Goal: Task Accomplishment & Management: Manage account settings

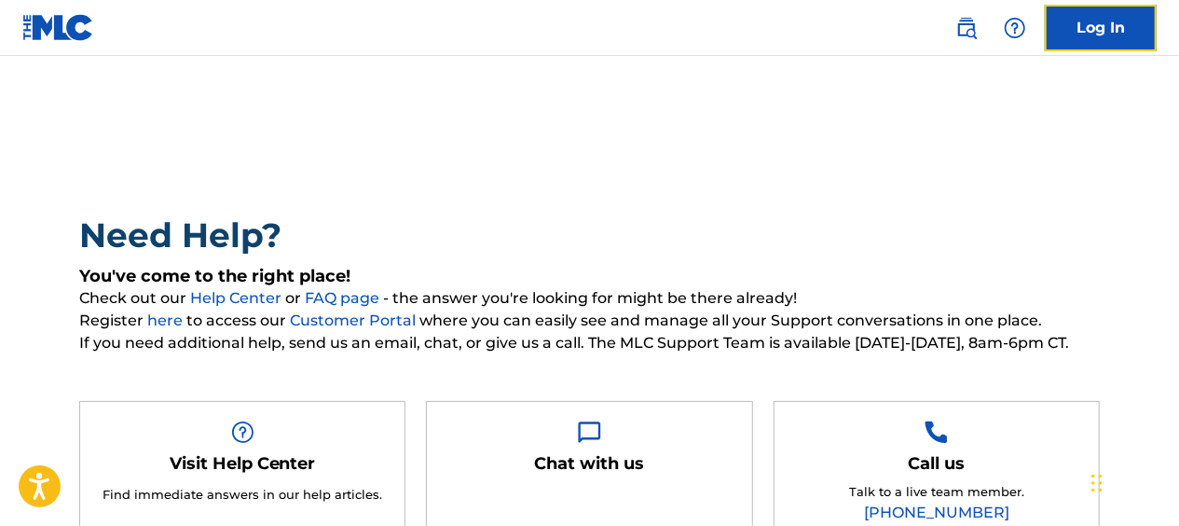
click at [1136, 24] on link "Log In" at bounding box center [1101, 28] width 112 height 47
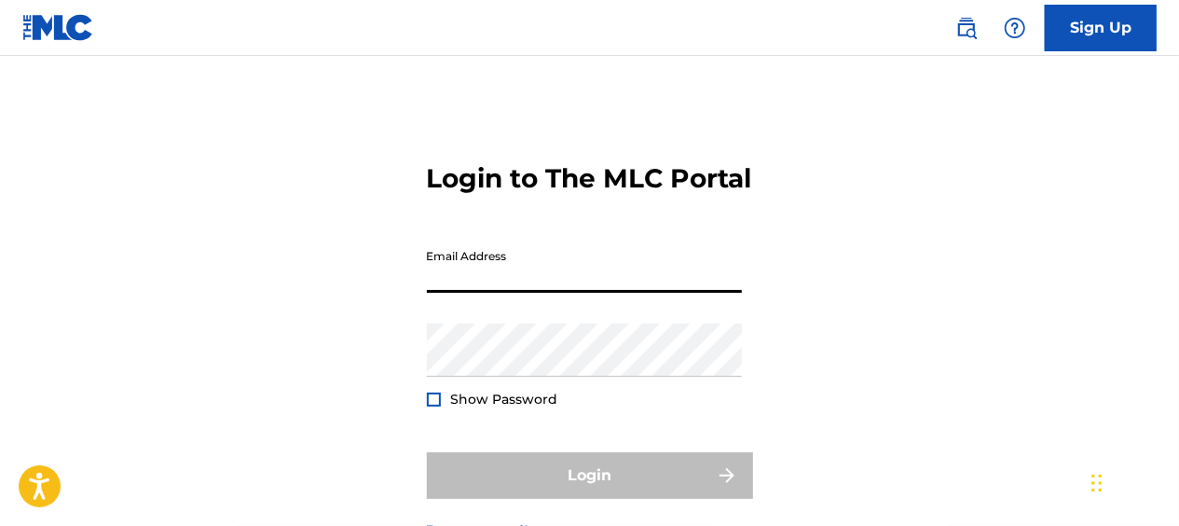
click at [555, 293] on input "Email Address" at bounding box center [584, 266] width 315 height 53
type input "[EMAIL_ADDRESS][DOMAIN_NAME]"
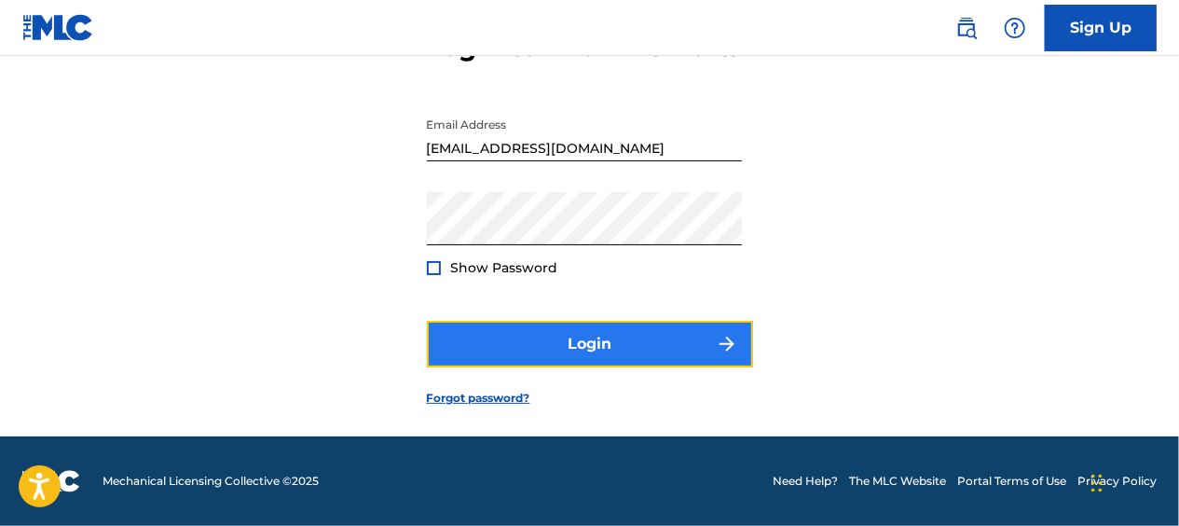
click at [477, 333] on button "Login" at bounding box center [590, 344] width 326 height 47
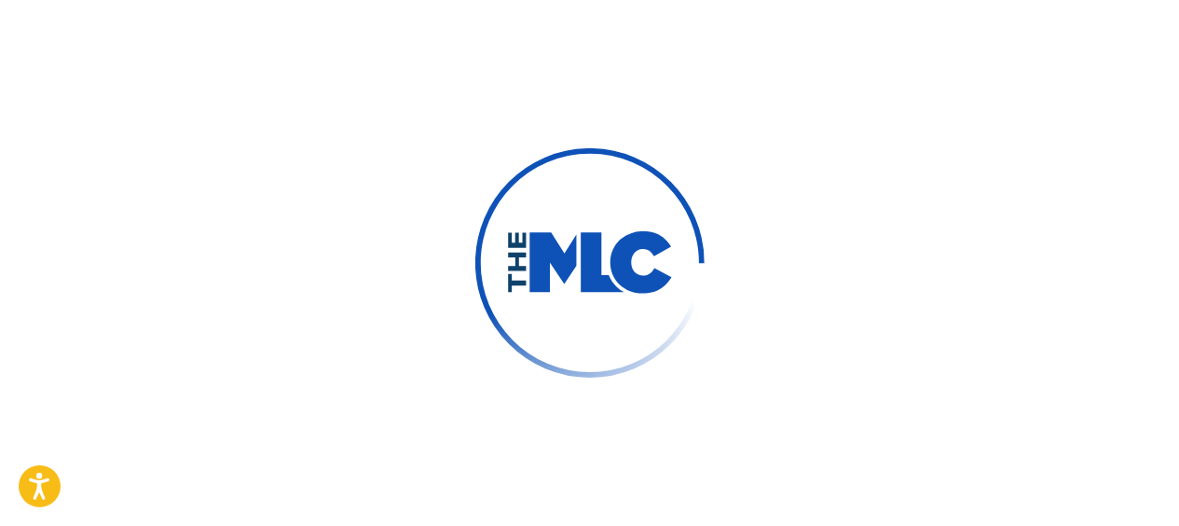
scroll to position [192, 0]
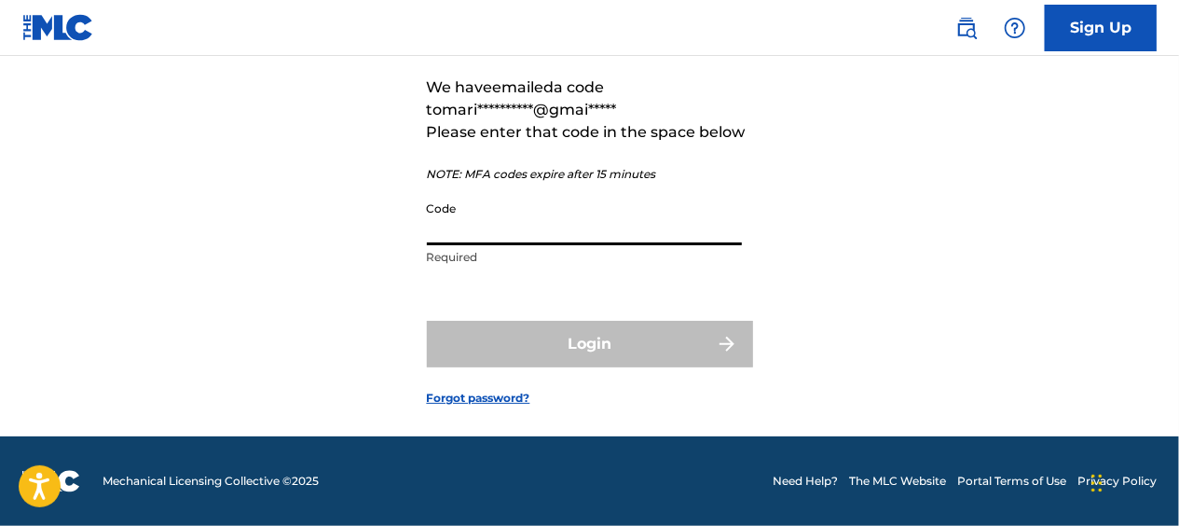
click at [511, 220] on input "Code" at bounding box center [584, 218] width 315 height 53
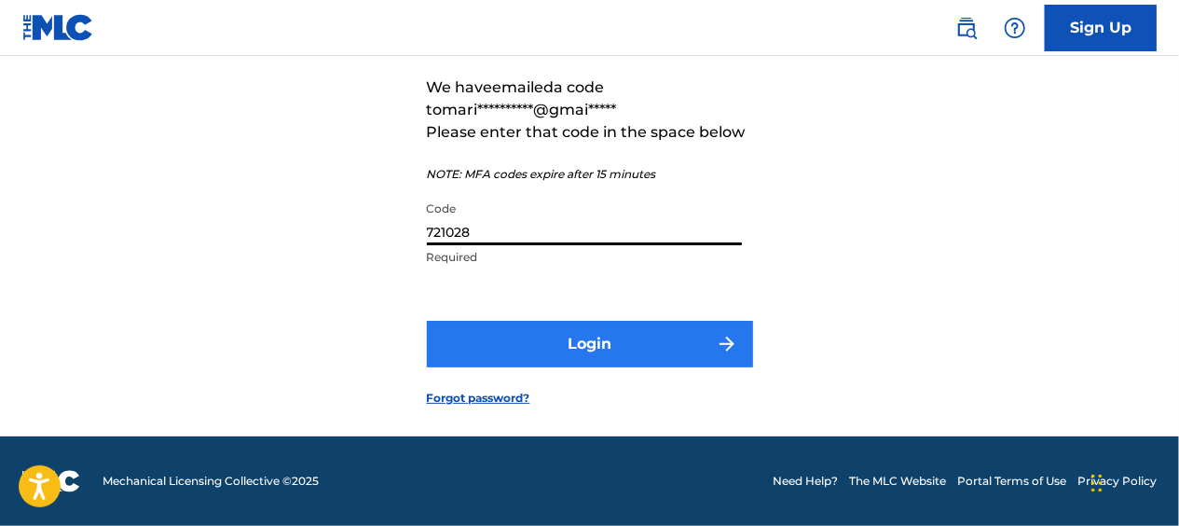
type input "721028"
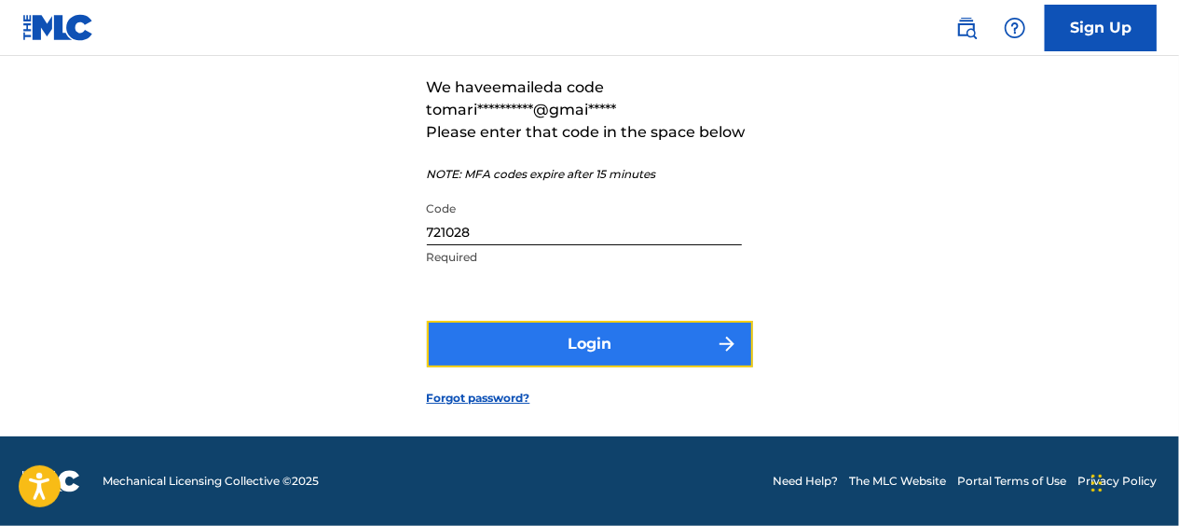
click at [520, 332] on button "Login" at bounding box center [590, 344] width 326 height 47
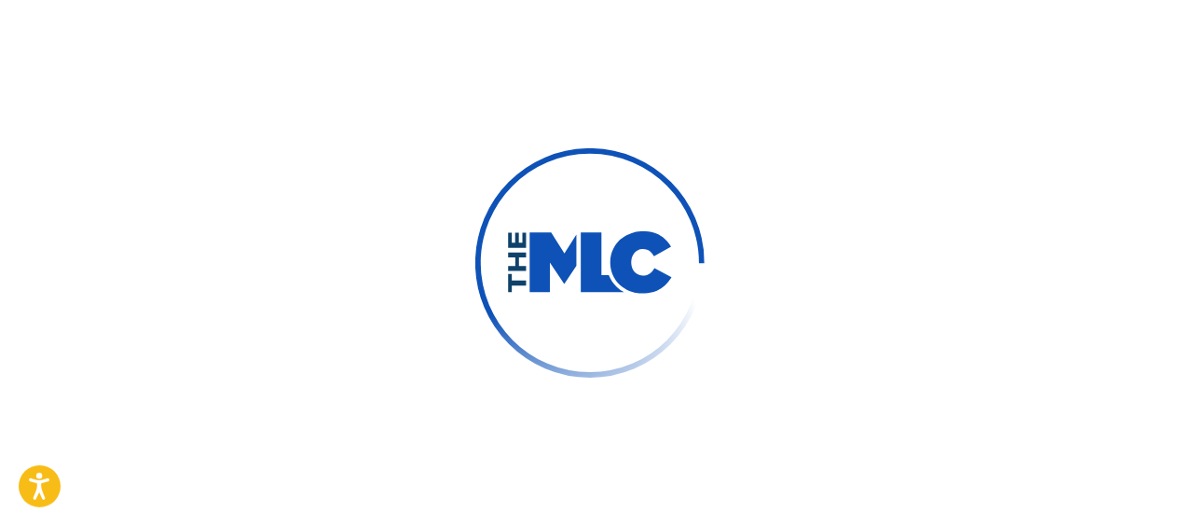
scroll to position [0, 0]
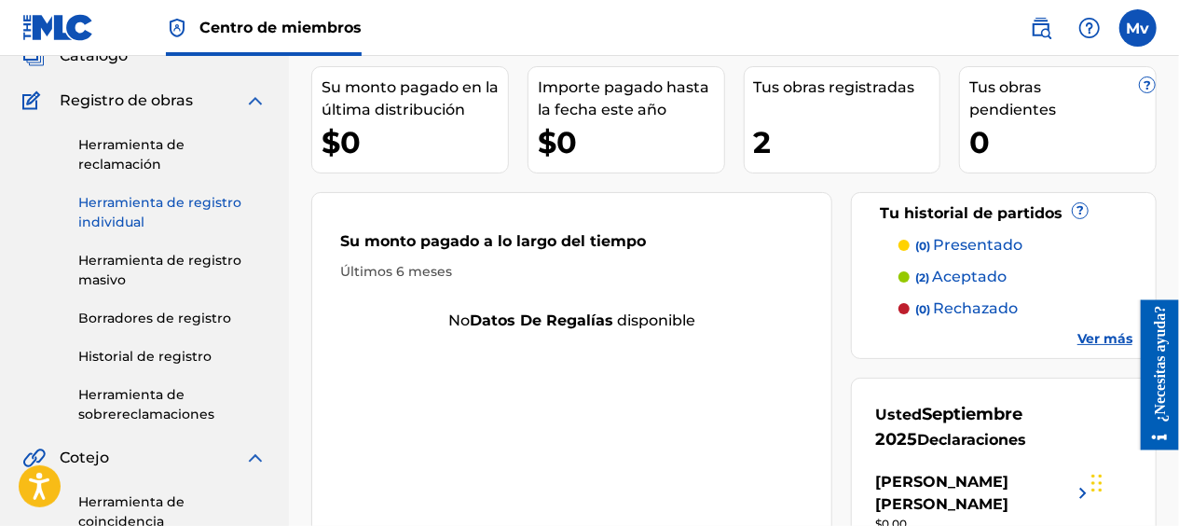
scroll to position [126, 0]
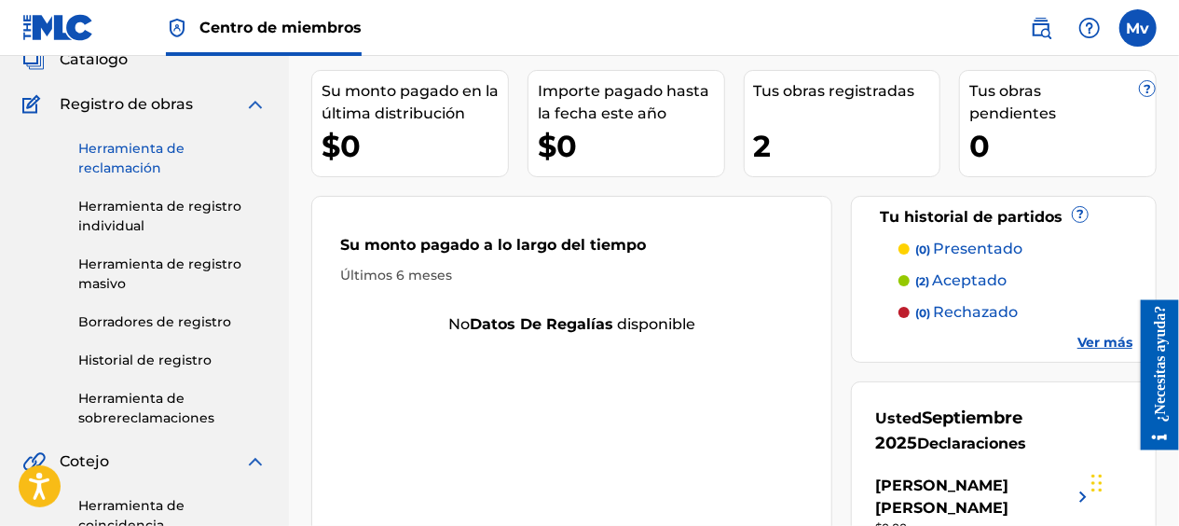
click at [134, 152] on link "Herramienta de reclamación" at bounding box center [172, 158] width 188 height 39
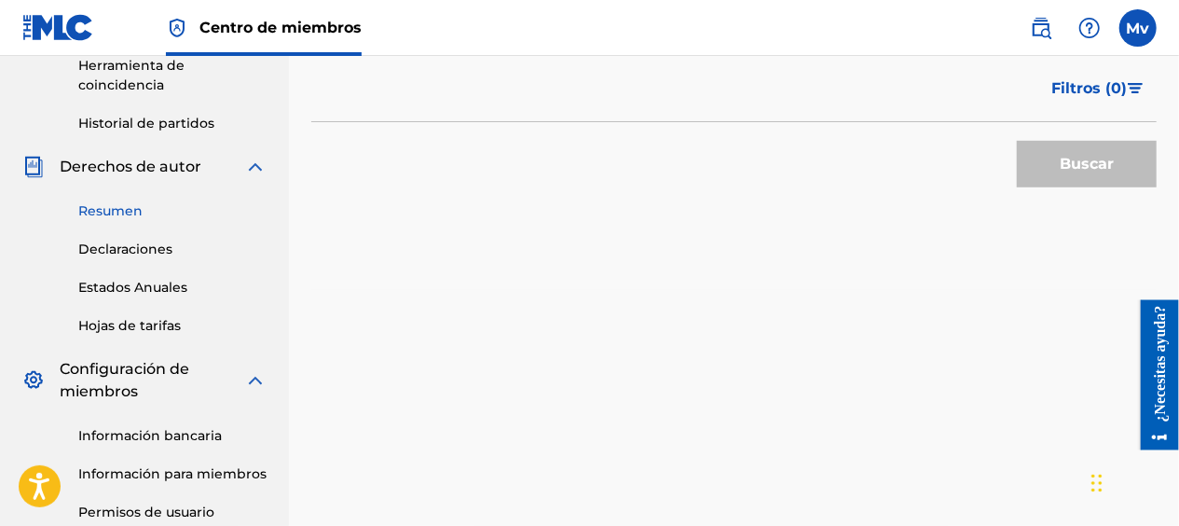
scroll to position [567, 0]
click at [136, 205] on link "Resumen" at bounding box center [172, 210] width 188 height 20
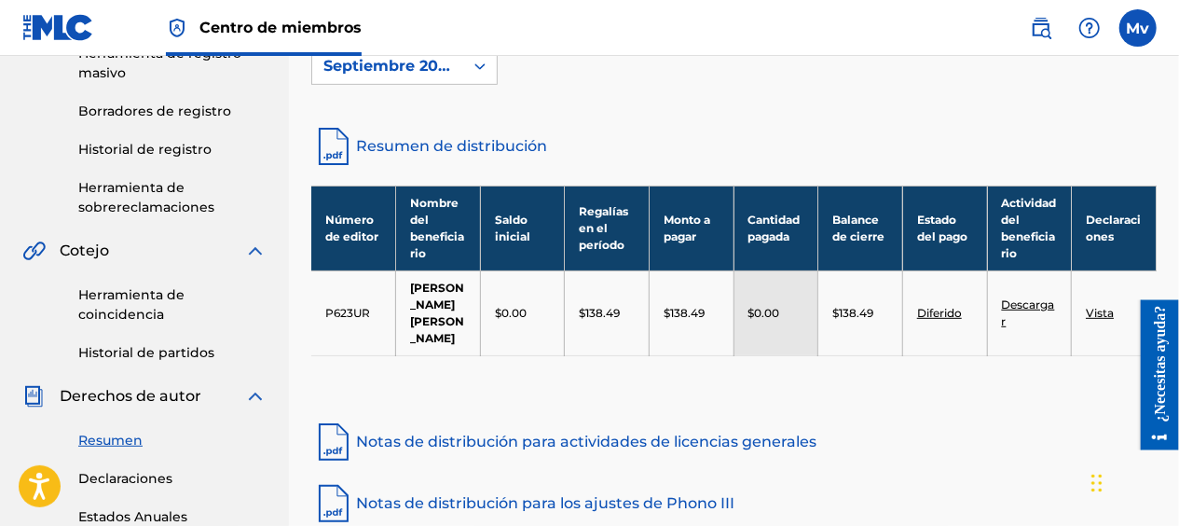
scroll to position [278, 0]
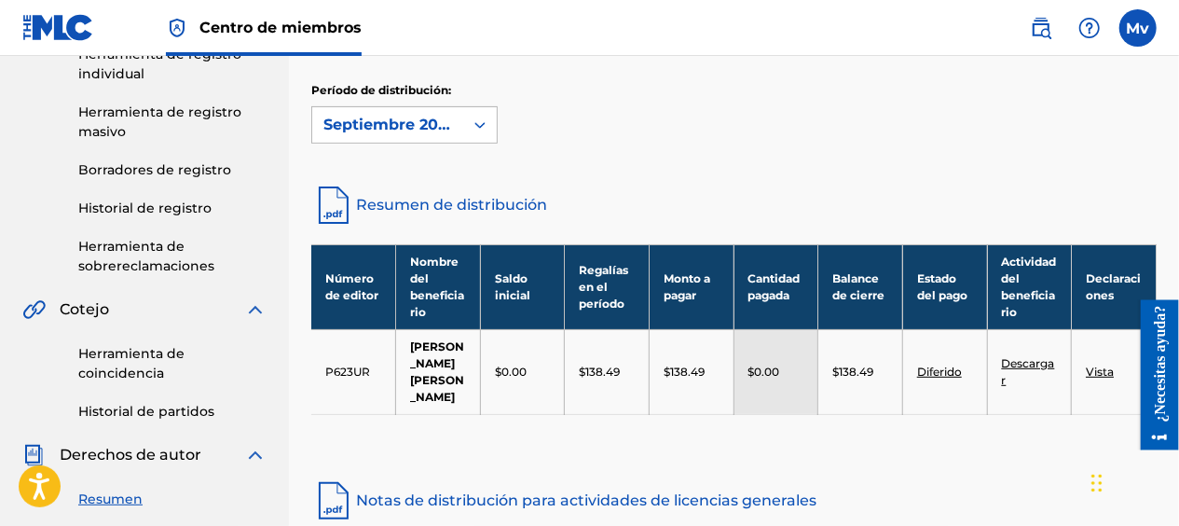
click at [474, 125] on icon at bounding box center [480, 125] width 19 height 19
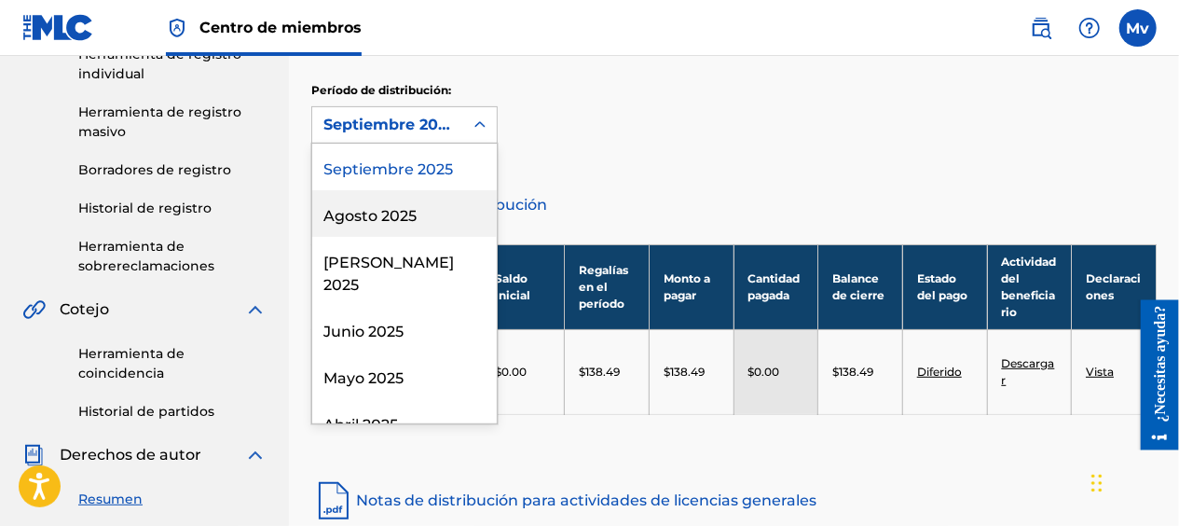
click at [372, 207] on div "Agosto 2025" at bounding box center [404, 213] width 185 height 47
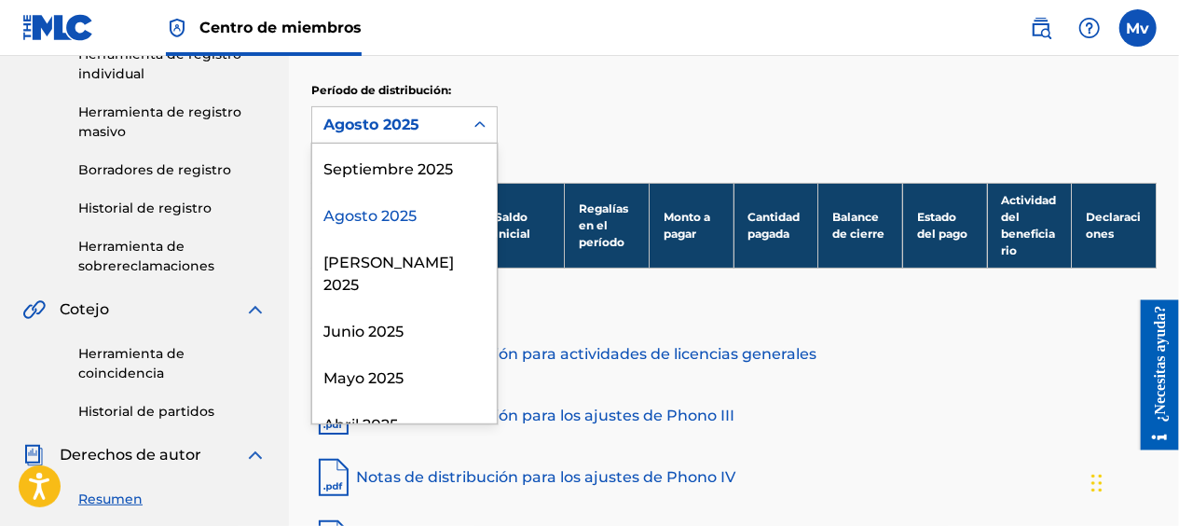
click at [473, 123] on icon at bounding box center [480, 125] width 19 height 19
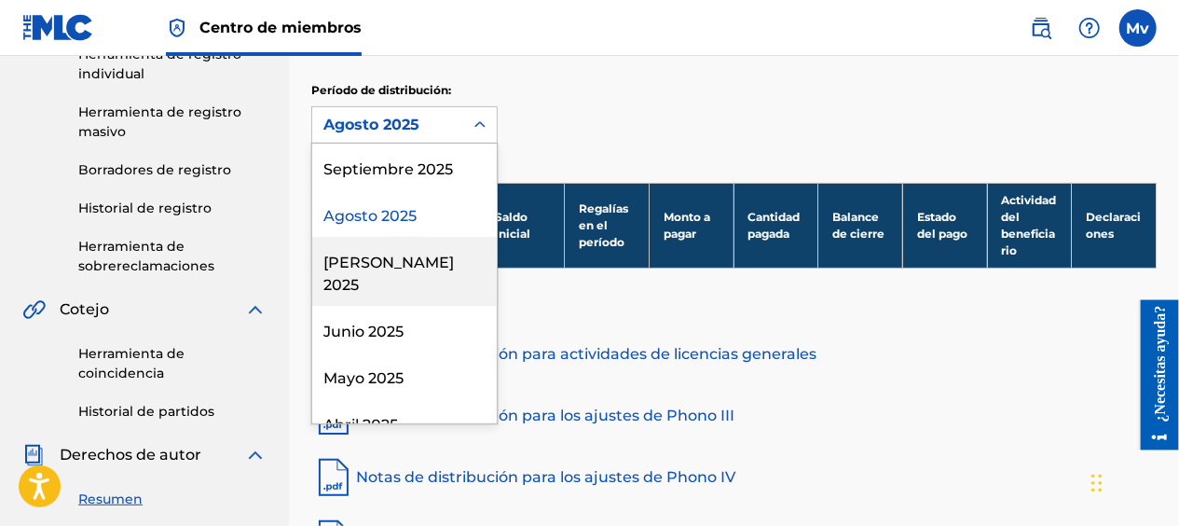
click at [354, 262] on div "[PERSON_NAME] 2025" at bounding box center [404, 271] width 185 height 69
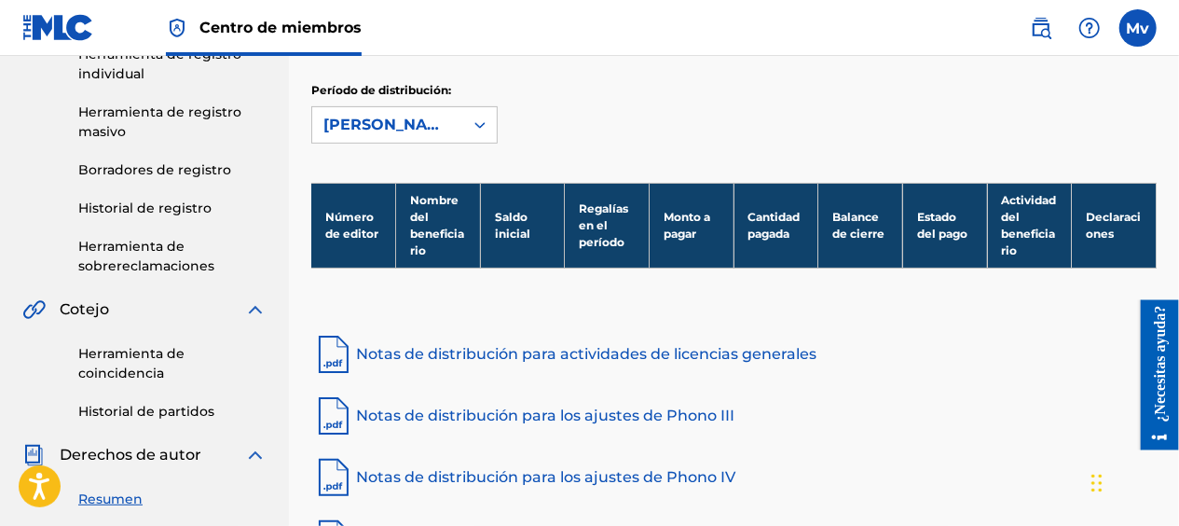
click at [465, 129] on div at bounding box center [480, 125] width 34 height 34
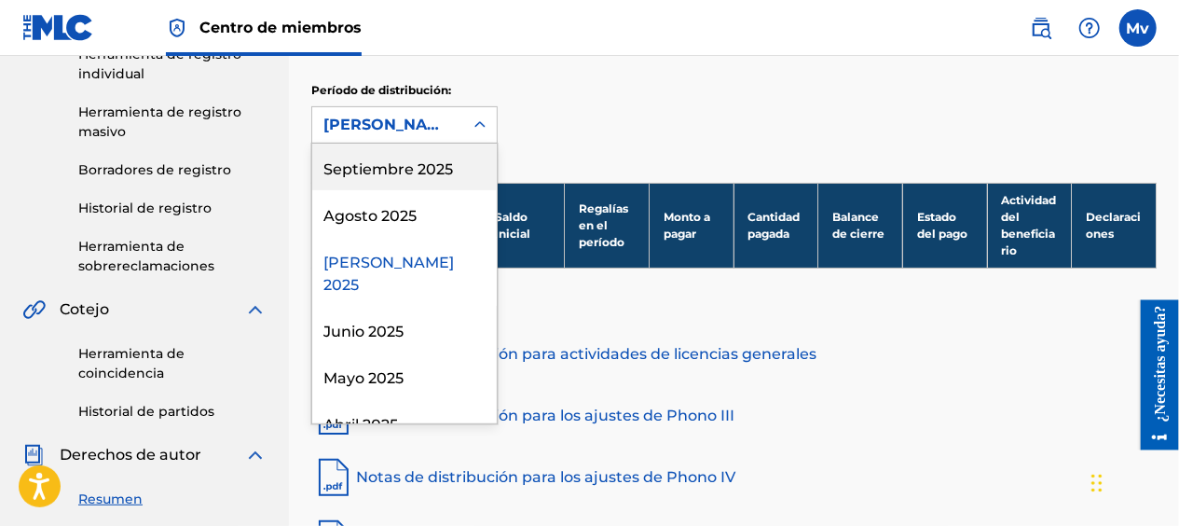
click at [378, 188] on div "Septiembre 2025" at bounding box center [404, 167] width 185 height 47
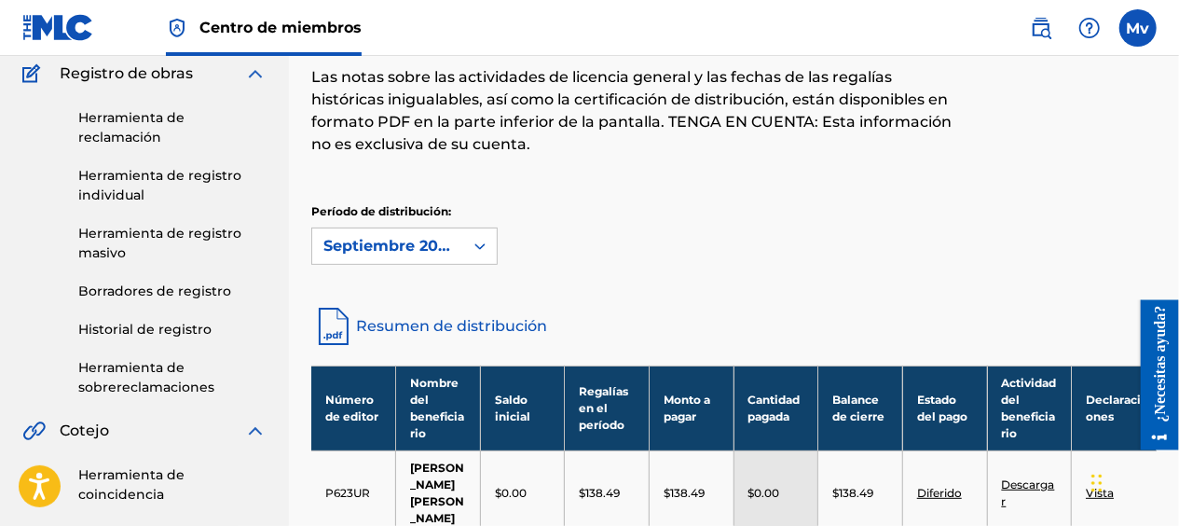
scroll to position [156, 0]
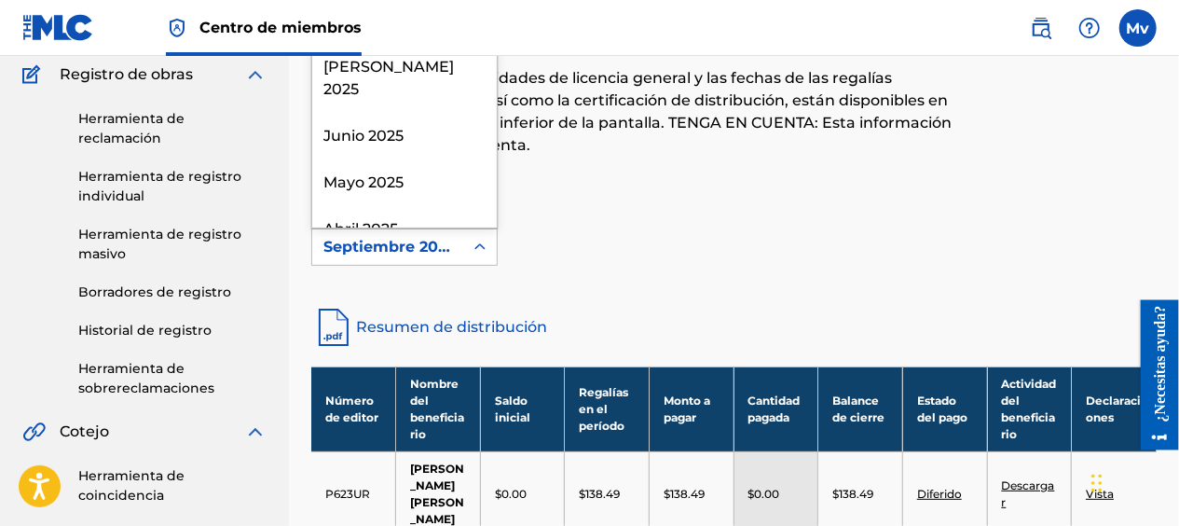
click at [487, 242] on icon at bounding box center [480, 247] width 19 height 19
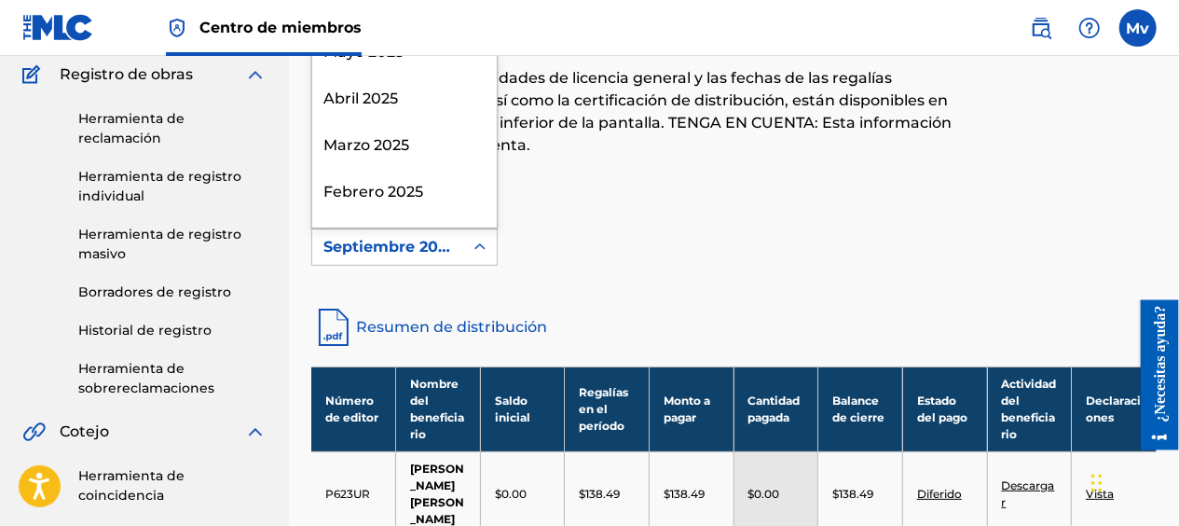
scroll to position [130, 0]
click at [374, 176] on div "Febrero 2025" at bounding box center [404, 190] width 185 height 47
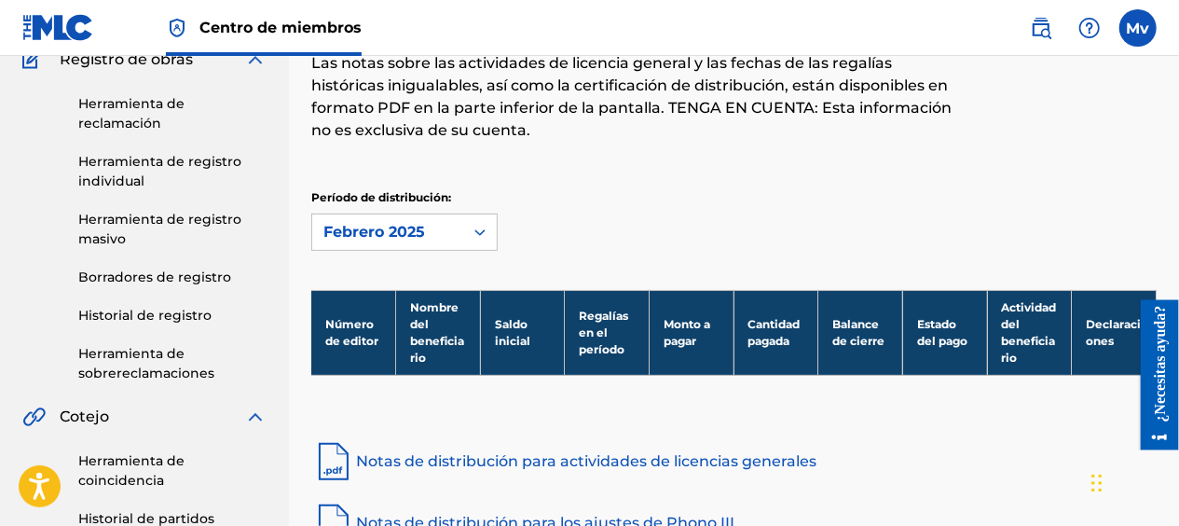
scroll to position [163, 0]
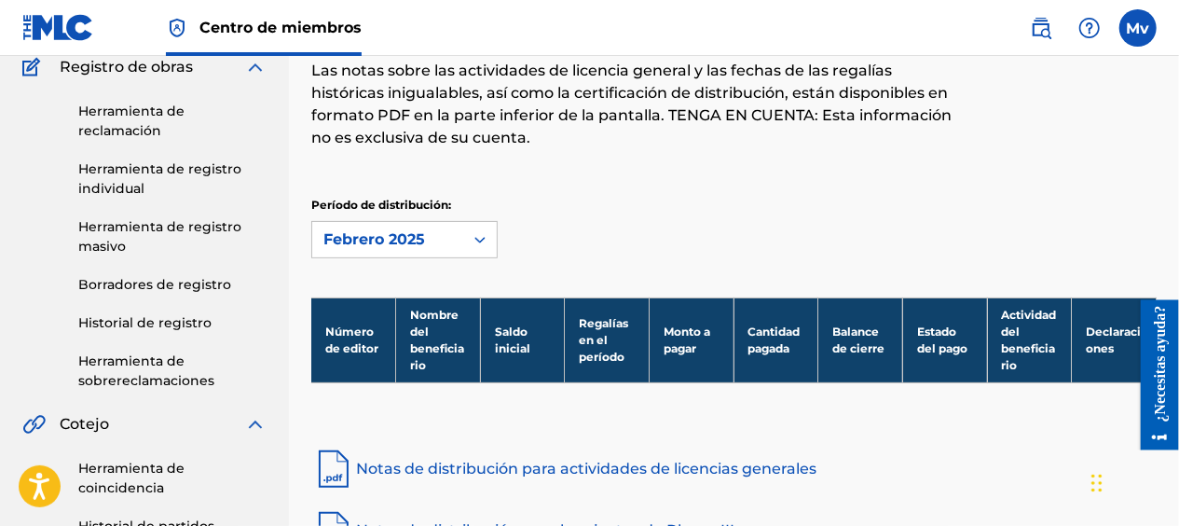
click at [459, 227] on div "Febrero 2025" at bounding box center [387, 239] width 151 height 35
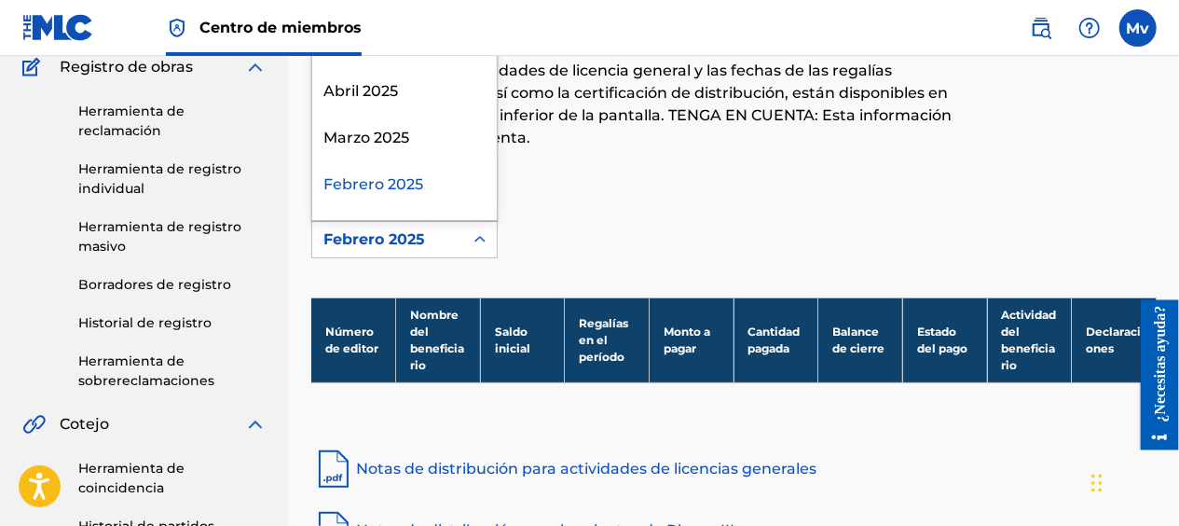
scroll to position [0, 0]
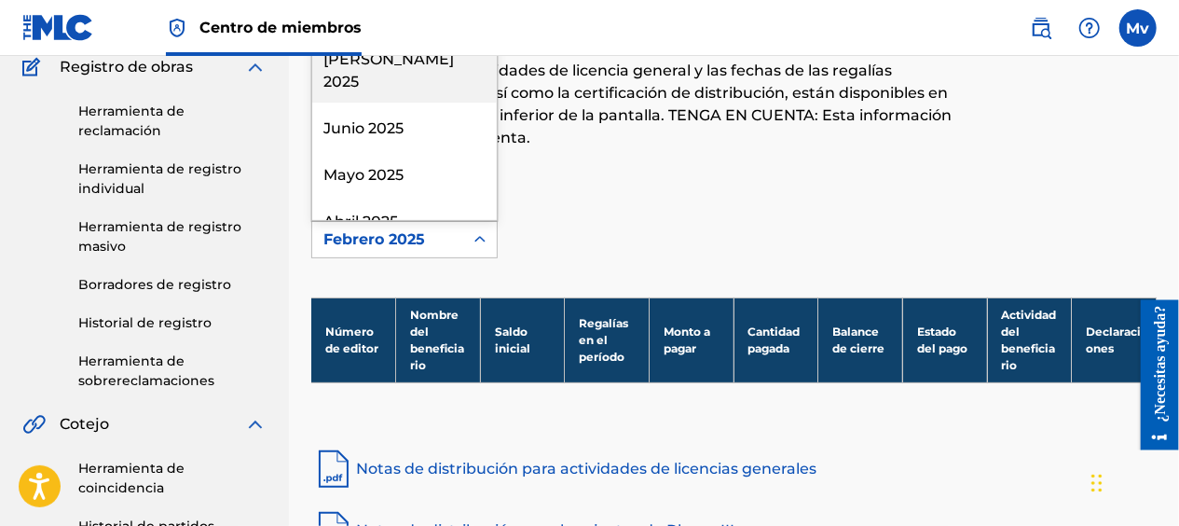
click at [397, 78] on div "[PERSON_NAME] 2025" at bounding box center [404, 68] width 185 height 69
click at [448, 226] on div "[PERSON_NAME] 2025" at bounding box center [387, 239] width 151 height 35
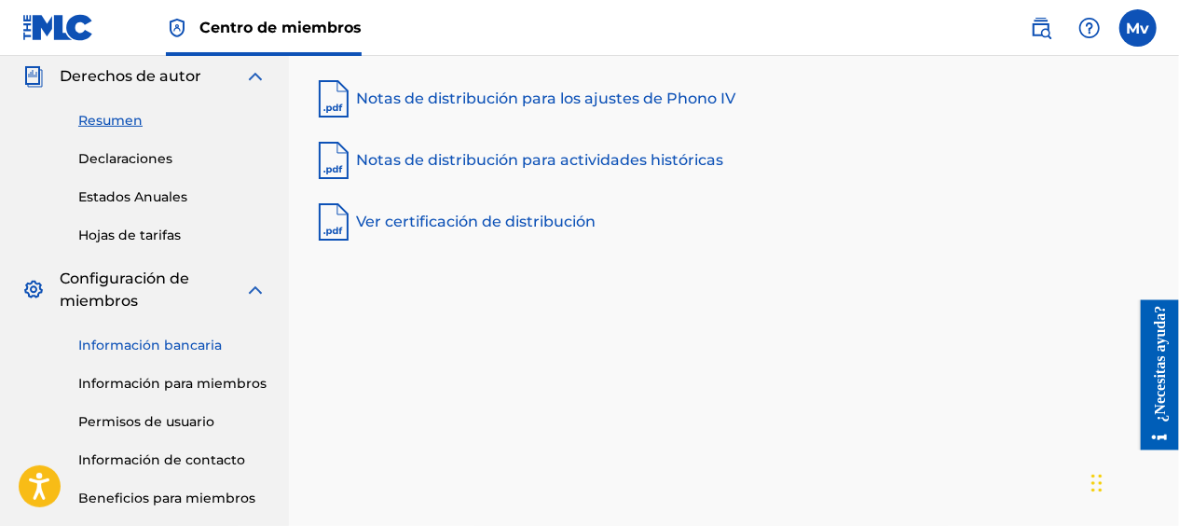
scroll to position [751, 0]
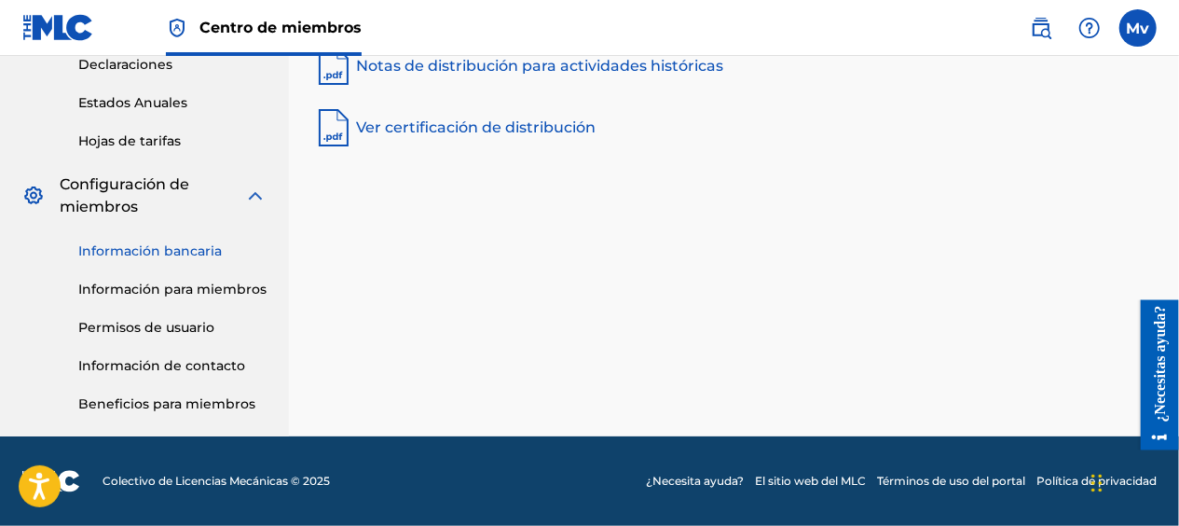
click at [166, 242] on link "Información bancaria" at bounding box center [172, 251] width 188 height 20
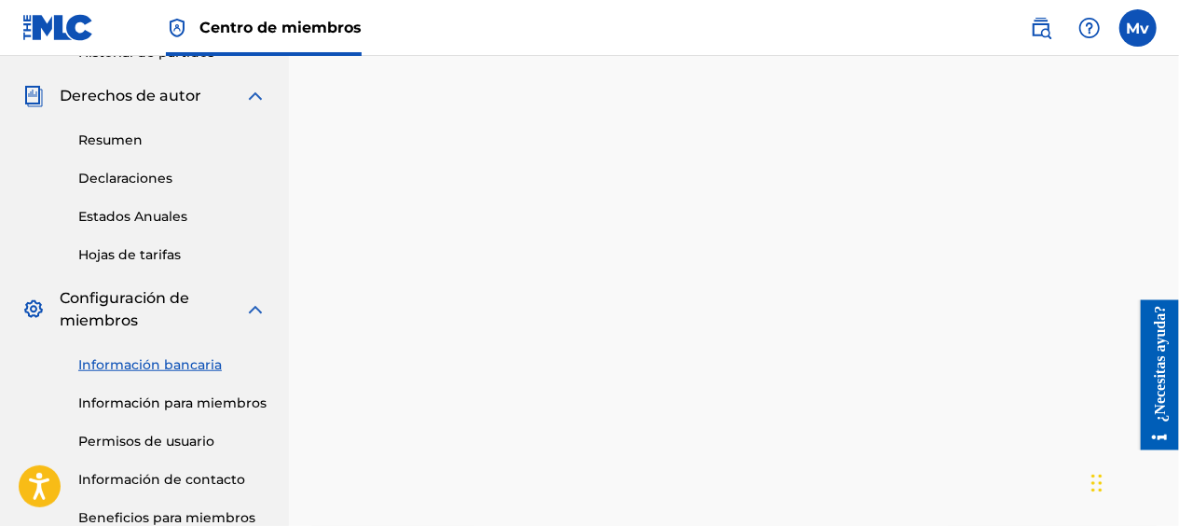
scroll to position [638, 0]
